Goal: Information Seeking & Learning: Learn about a topic

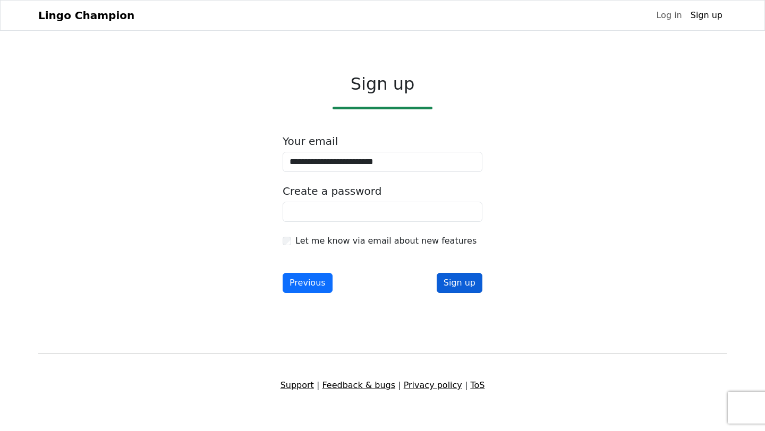
click at [457, 285] on button "Sign up" at bounding box center [459, 283] width 46 height 20
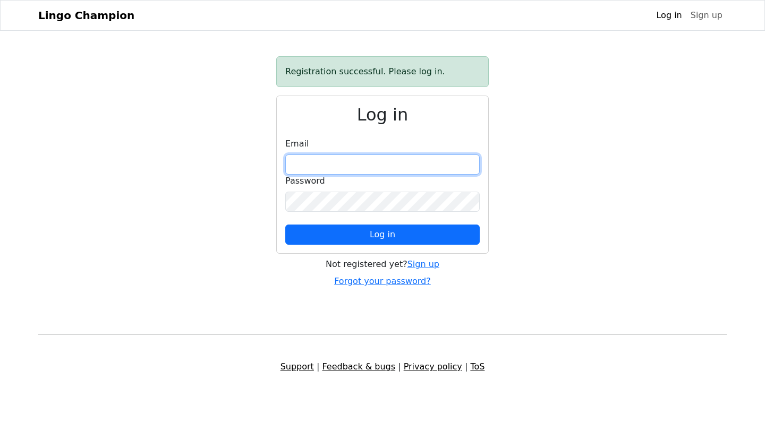
click at [362, 167] on input "email" at bounding box center [382, 165] width 194 height 20
type input "**********"
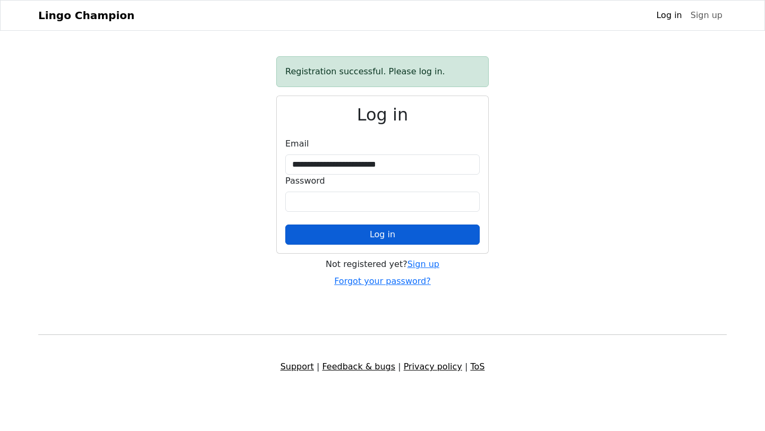
click at [353, 232] on button "Log in" at bounding box center [382, 235] width 194 height 20
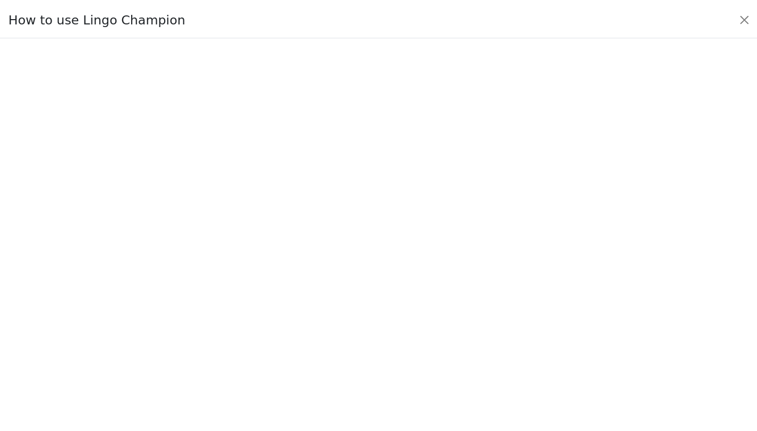
scroll to position [38, 0]
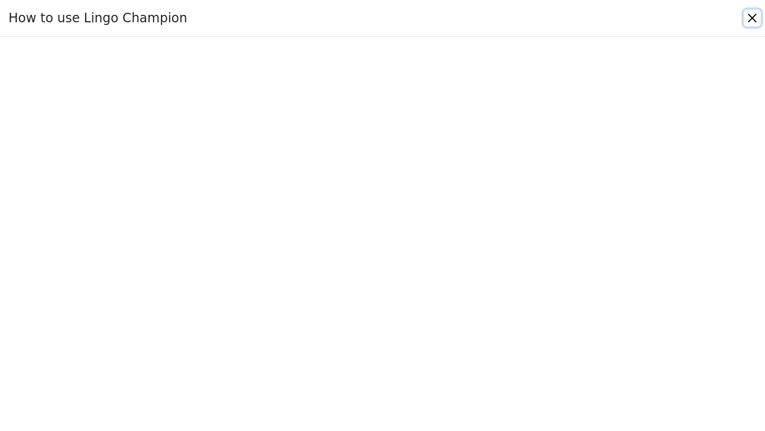
click at [752, 14] on button "Close" at bounding box center [751, 18] width 17 height 17
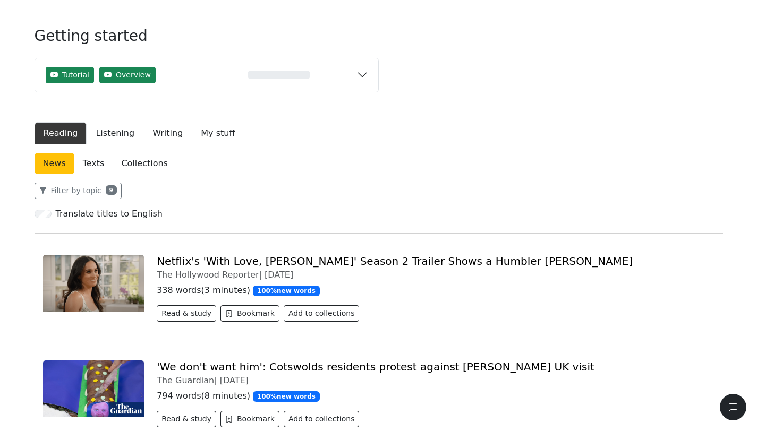
scroll to position [99, 0]
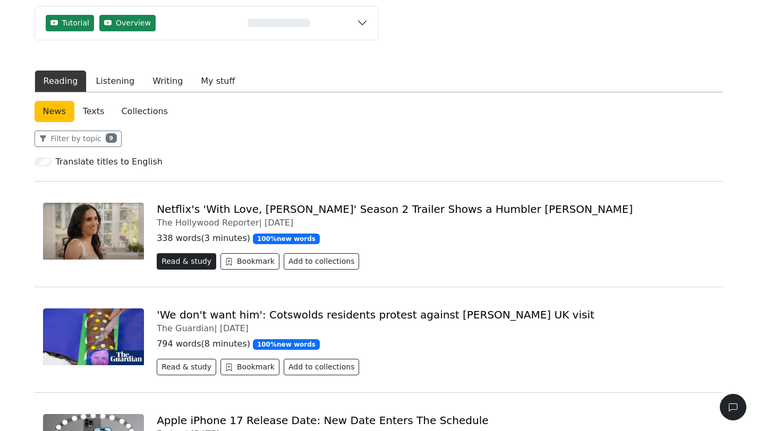
click at [177, 260] on button "Read & study" at bounding box center [186, 261] width 59 height 16
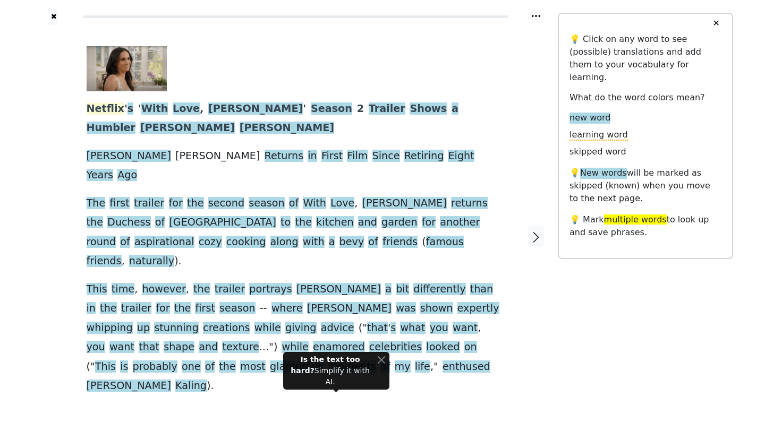
click at [103, 110] on span "Netflix" at bounding box center [106, 108] width 38 height 13
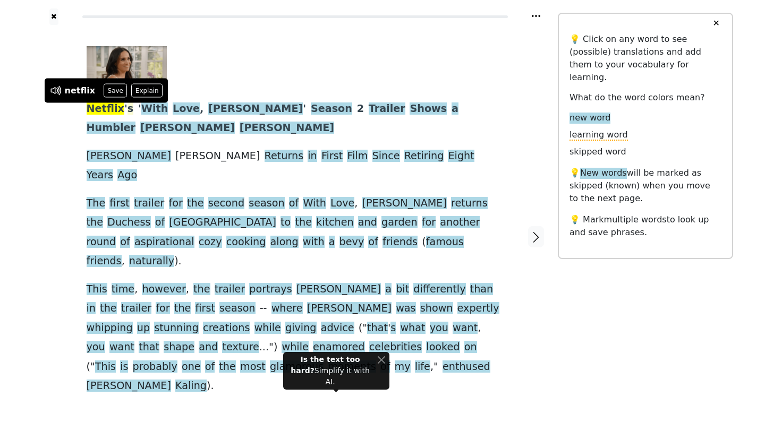
click at [127, 109] on span "s" at bounding box center [130, 108] width 6 height 13
click at [120, 119] on div "Netflix ' s ' With Love , [PERSON_NAME] ' Season 2 Trailer Shows a Humbler [PER…" at bounding box center [295, 221] width 417 height 350
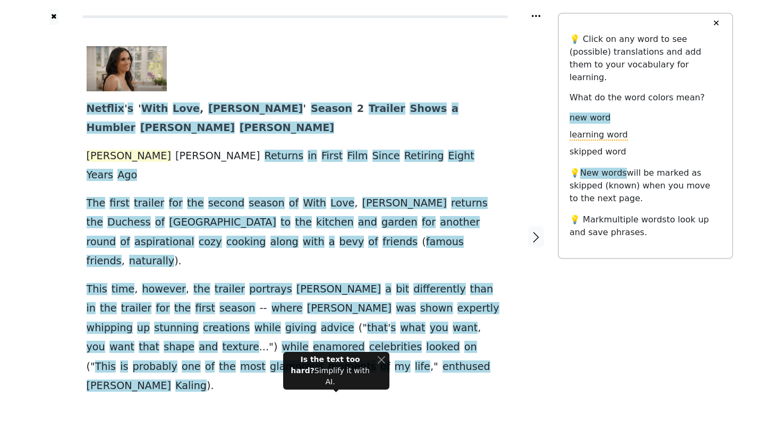
click at [93, 150] on span "[PERSON_NAME]" at bounding box center [129, 156] width 84 height 13
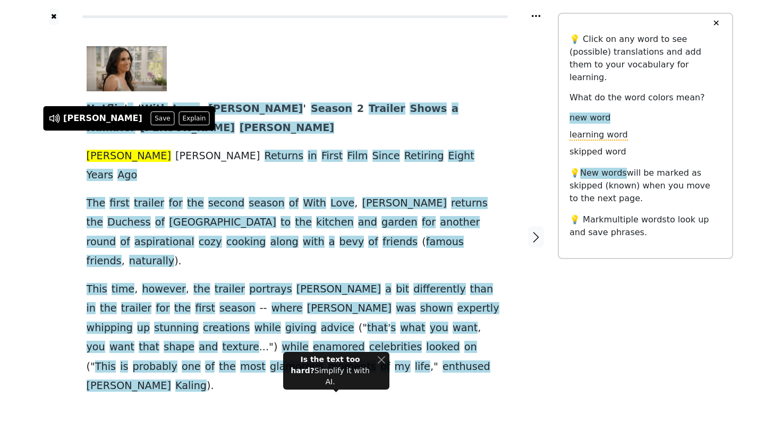
click at [279, 124] on div "Netflix ' s ' With Love , [PERSON_NAME] ' Season 2 Trailer Shows a Humbler [PER…" at bounding box center [295, 221] width 417 height 350
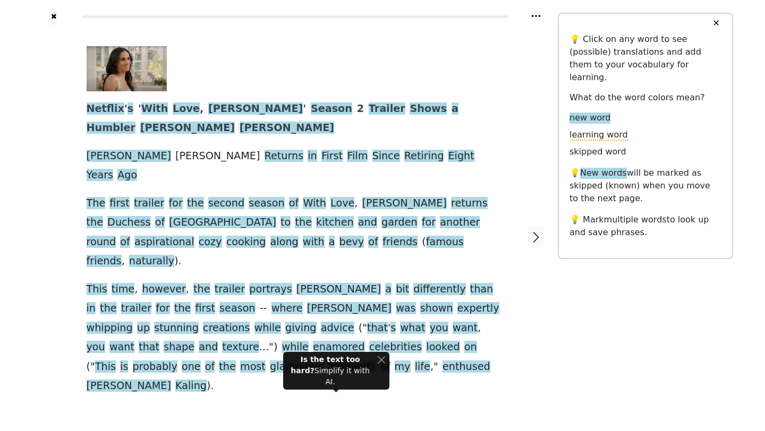
click at [399, 80] on div at bounding box center [291, 68] width 409 height 45
